Goal: Task Accomplishment & Management: Use online tool/utility

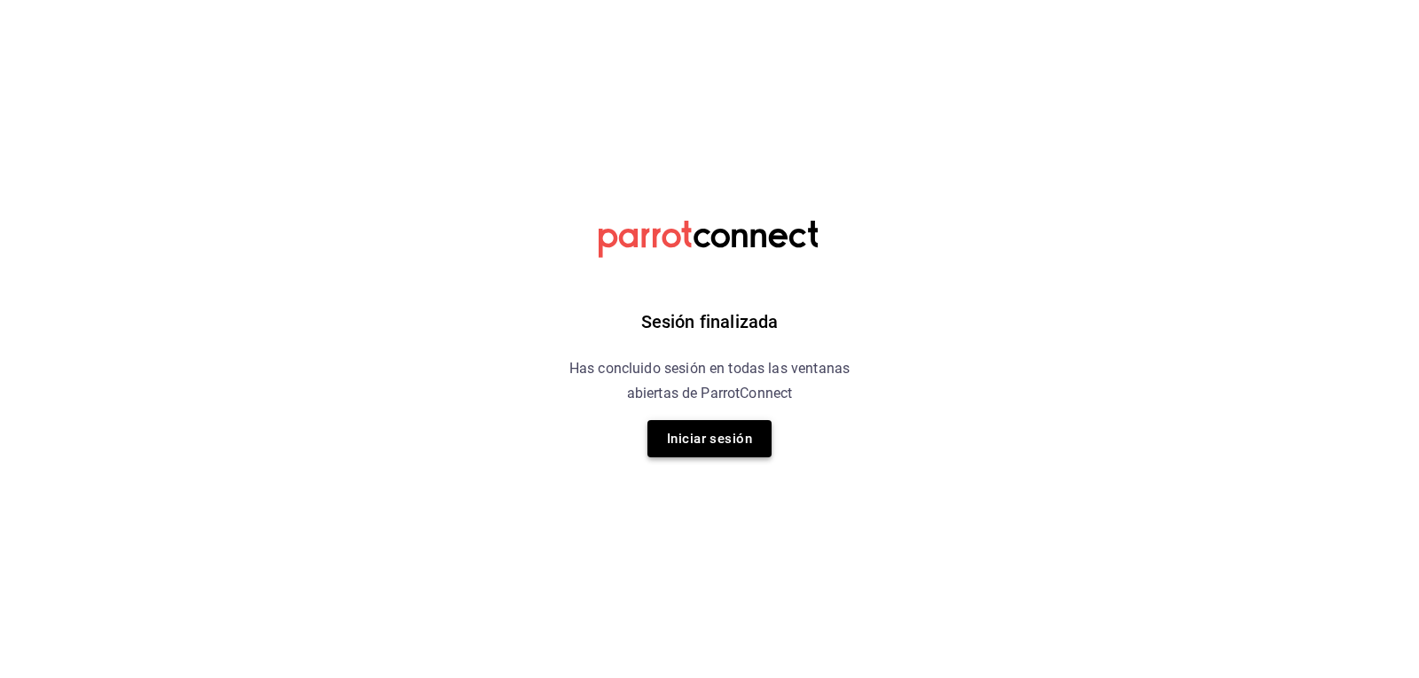
click at [726, 429] on button "Iniciar sesión" at bounding box center [709, 438] width 124 height 37
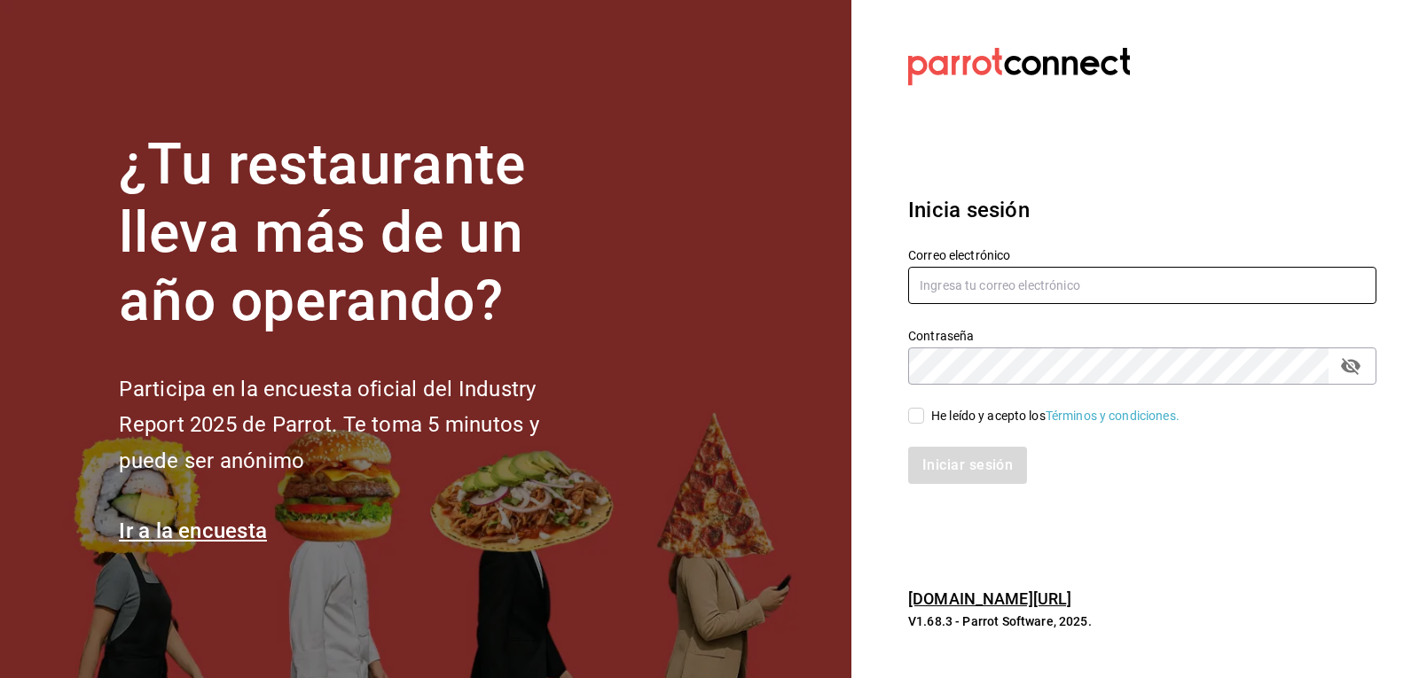
type input "[EMAIL_ADDRESS][DOMAIN_NAME]"
click at [923, 424] on input "He leído y acepto los Términos y condiciones." at bounding box center [916, 416] width 16 height 16
checkbox input "true"
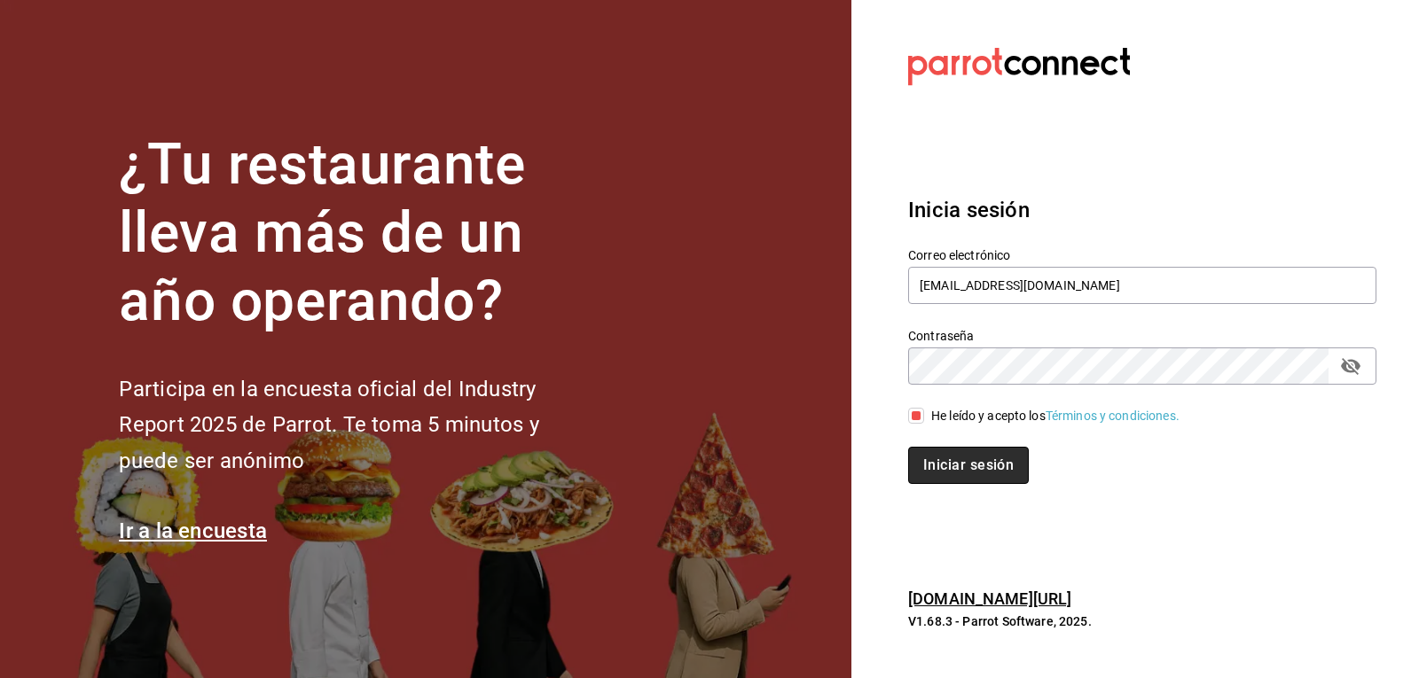
click at [943, 457] on button "Iniciar sesión" at bounding box center [968, 465] width 121 height 37
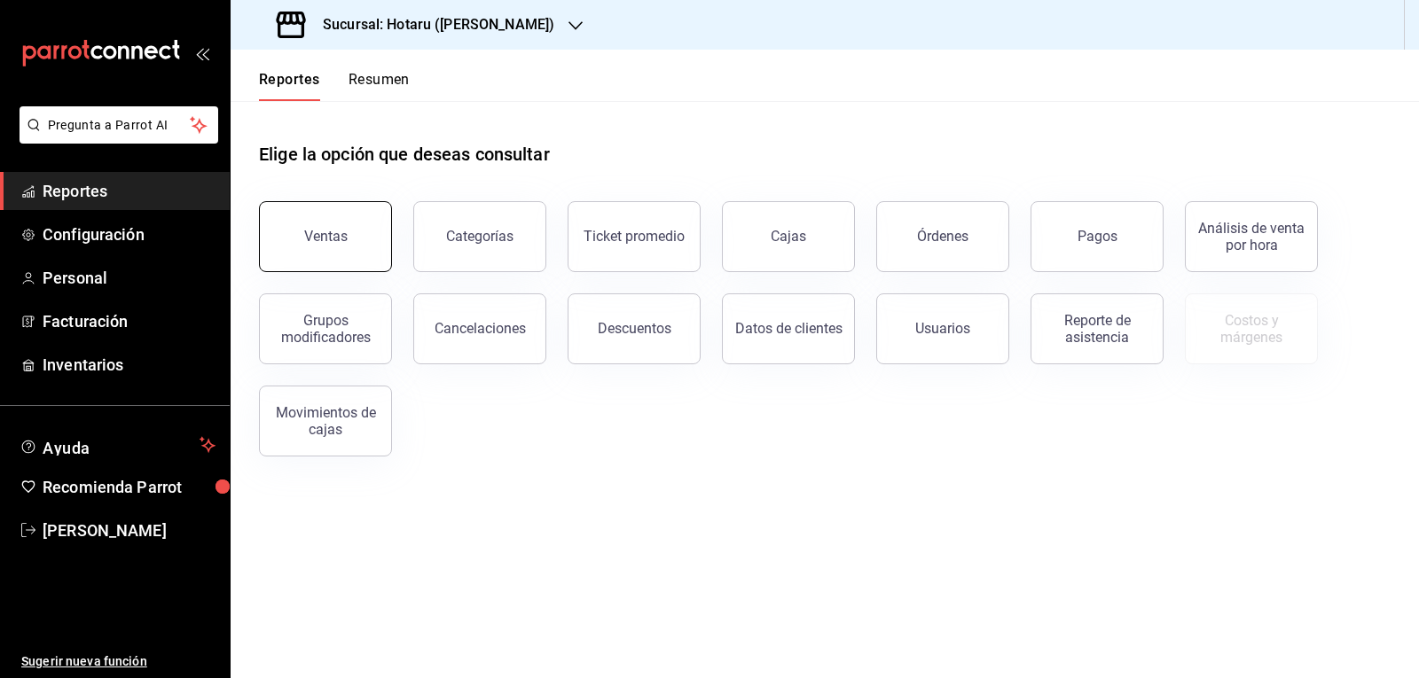
click at [363, 221] on button "Ventas" at bounding box center [325, 236] width 133 height 71
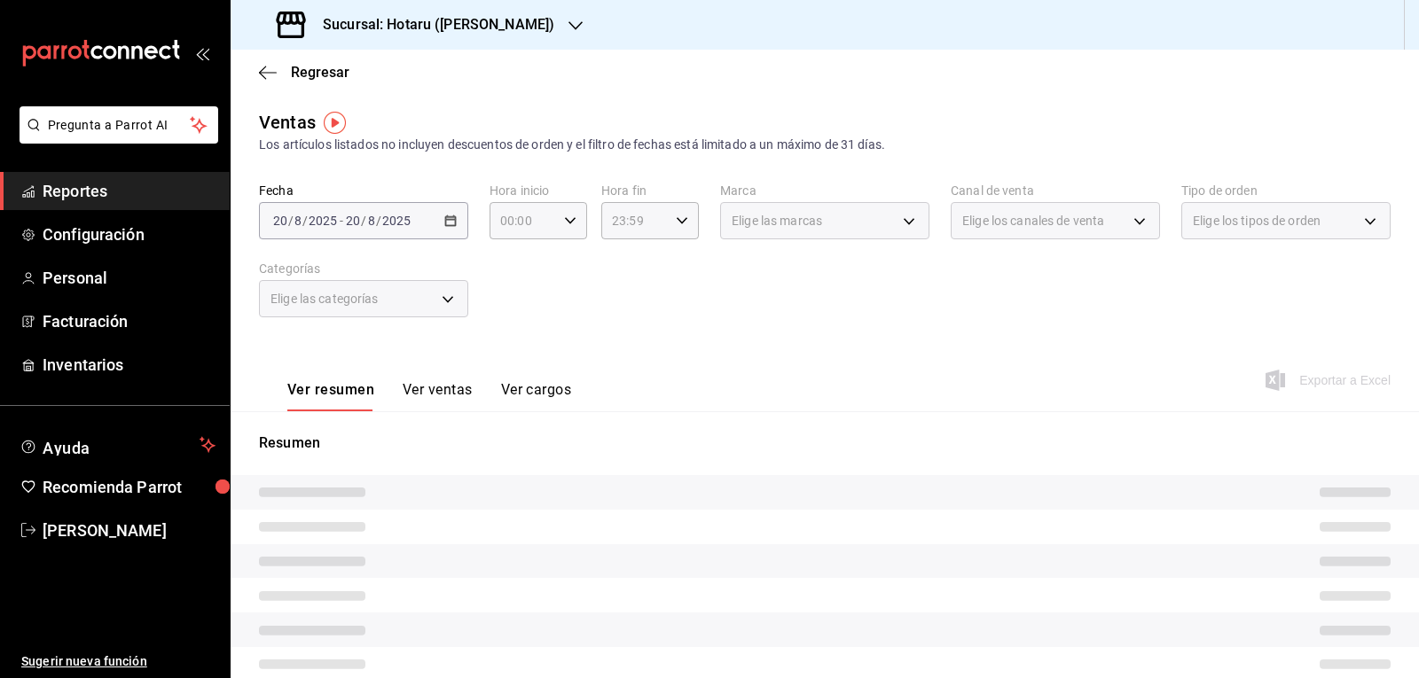
click at [507, 34] on div "Sucursal: Hotaru ([PERSON_NAME])" at bounding box center [417, 25] width 345 height 50
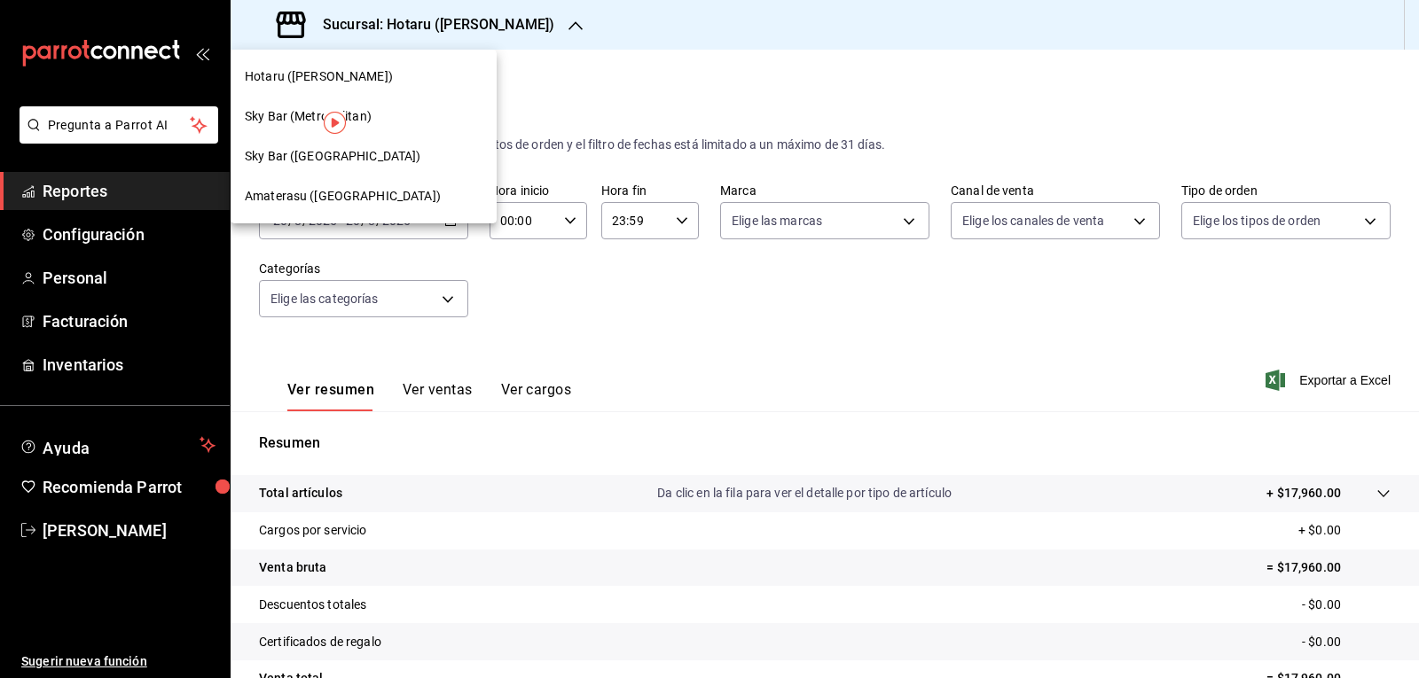
click at [382, 192] on span "Amaterasu ([GEOGRAPHIC_DATA])" at bounding box center [343, 196] width 196 height 19
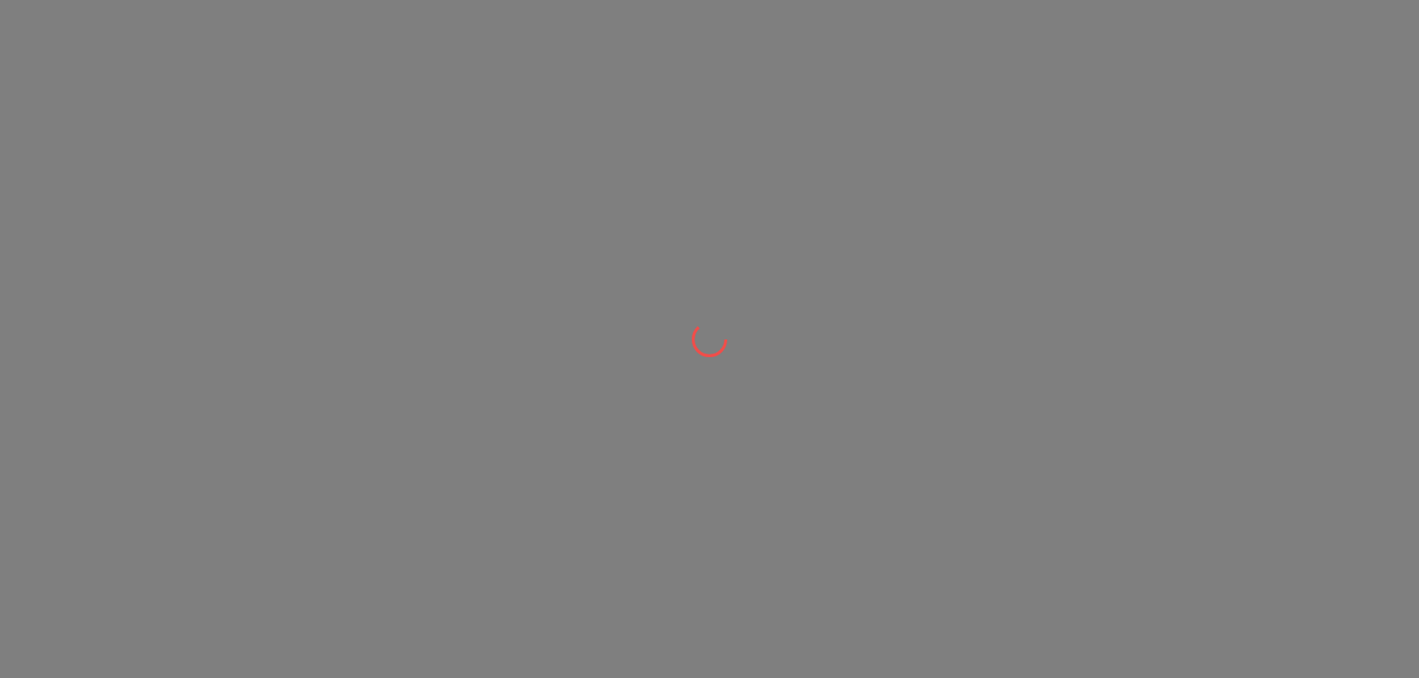
click at [474, 180] on div at bounding box center [709, 339] width 1419 height 678
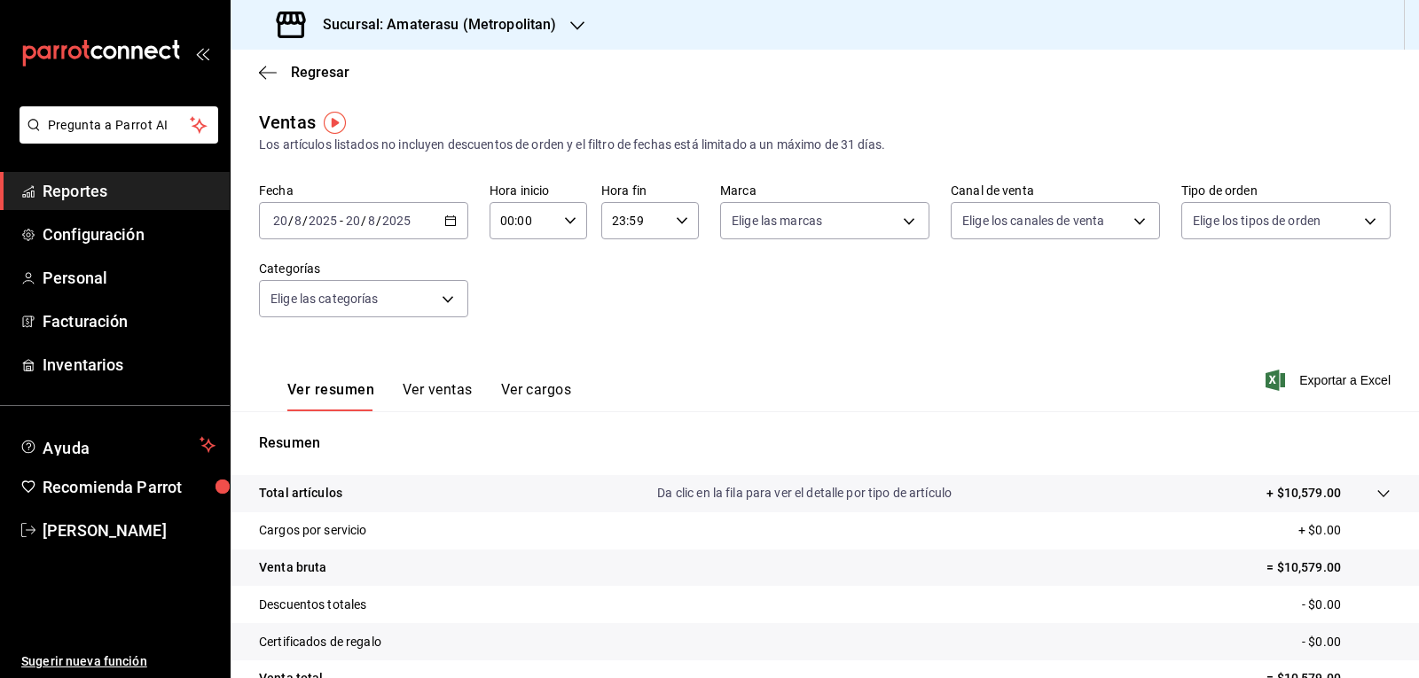
click at [547, 229] on input "00:00" at bounding box center [522, 220] width 67 height 35
click at [514, 296] on span "05" at bounding box center [511, 301] width 20 height 14
type input "05:00"
click at [688, 269] on div at bounding box center [709, 339] width 1419 height 678
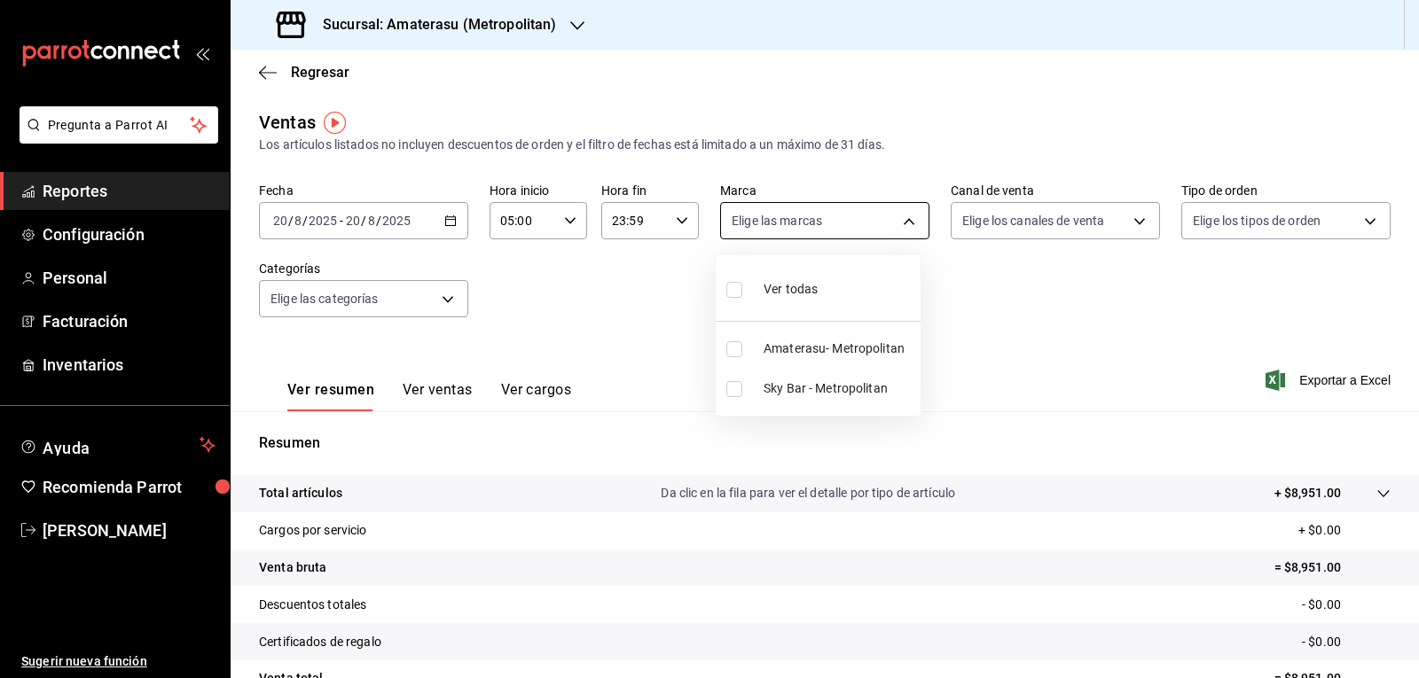
click at [785, 231] on body "Pregunta a Parrot AI Reportes Configuración Personal Facturación Inventarios Ay…" at bounding box center [709, 339] width 1419 height 678
click at [807, 343] on span "Amaterasu- Metropolitan" at bounding box center [838, 349] width 150 height 19
type input "e4cd7fcb-d45b-43ae-a99f-ad4ccfcd9032"
checkbox input "true"
click at [993, 416] on div at bounding box center [709, 339] width 1419 height 678
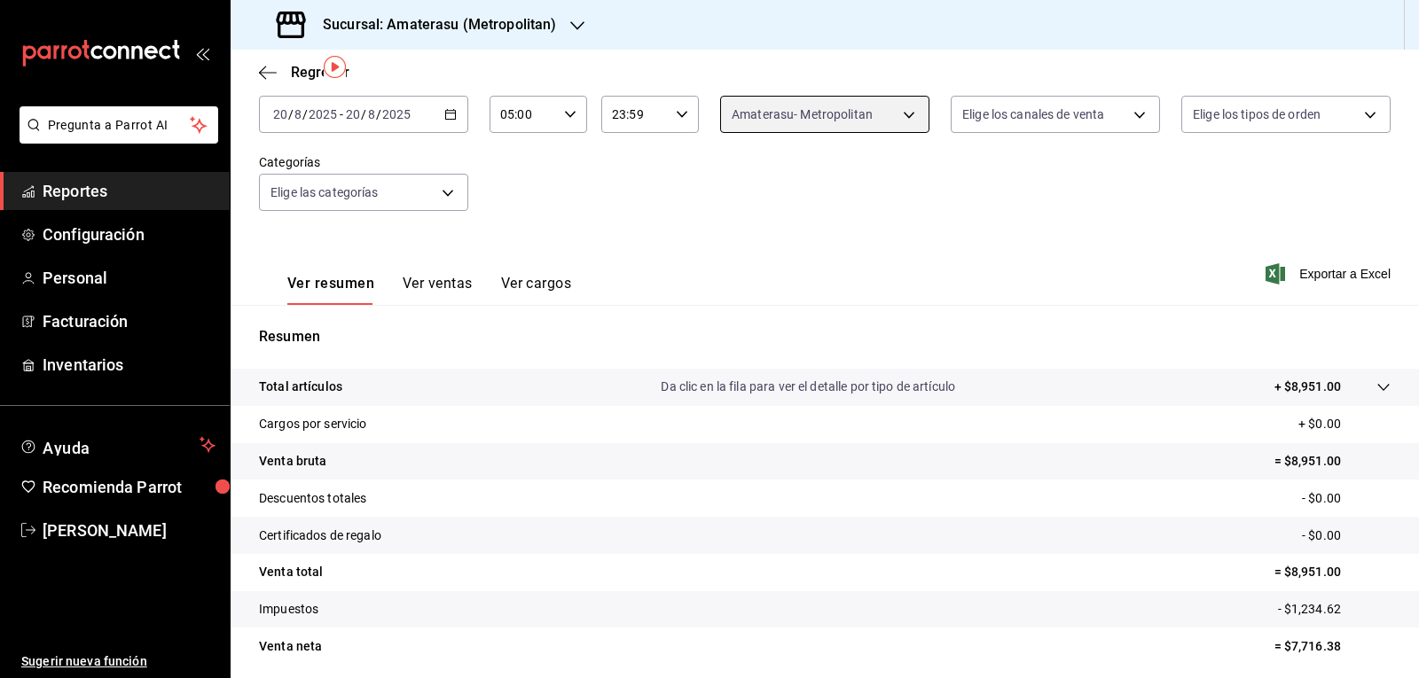
scroll to position [171, 0]
